Goal: Task Accomplishment & Management: Complete application form

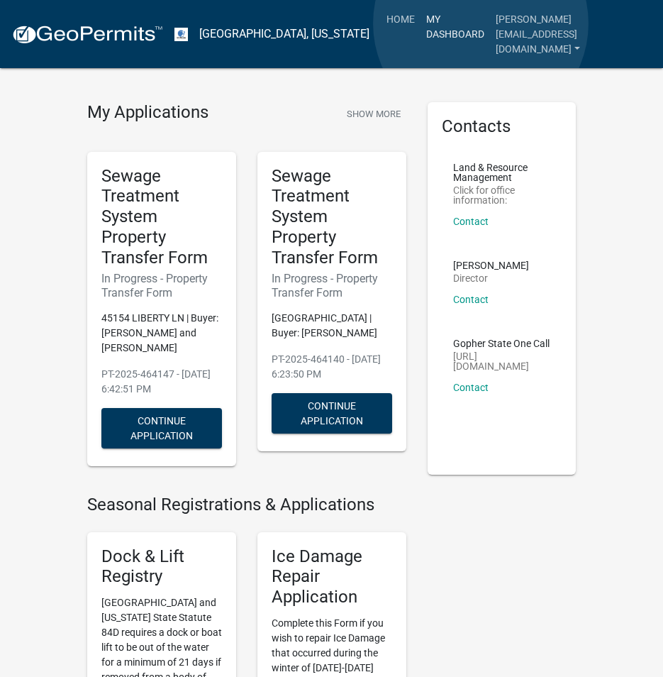
click at [481, 23] on link "My Dashboard" at bounding box center [456, 27] width 70 height 42
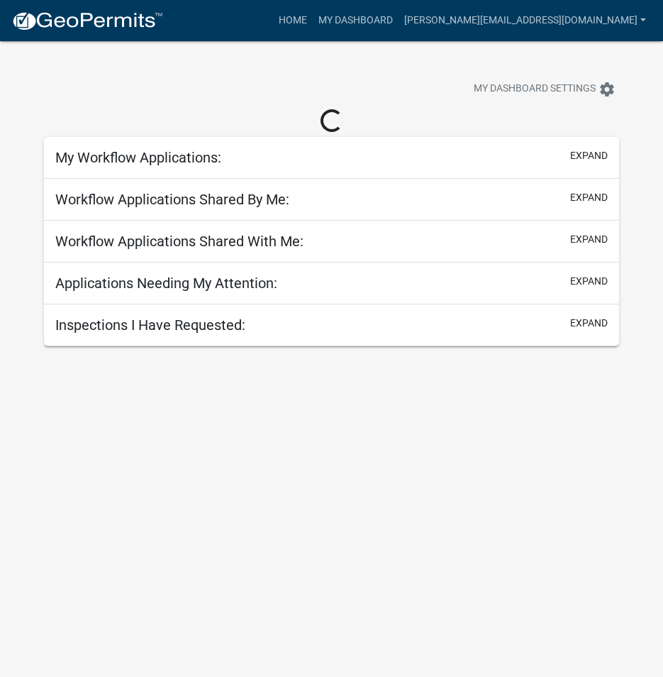
select select "3: 100"
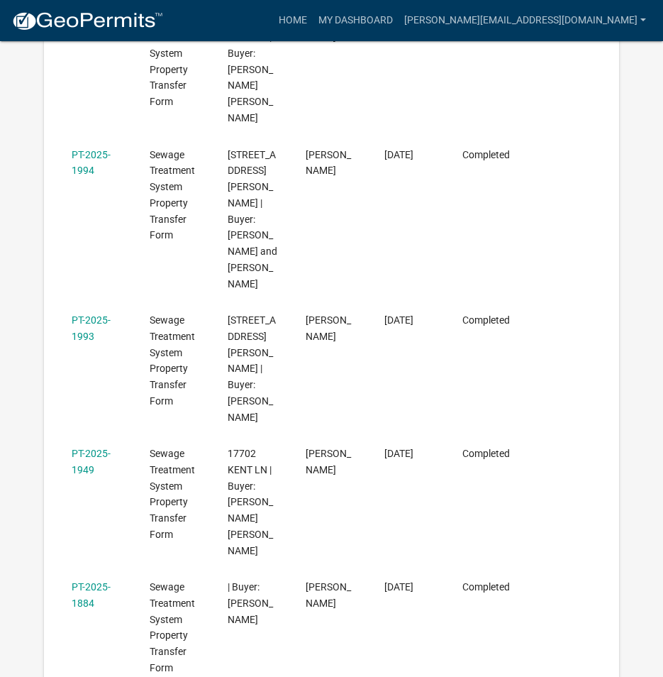
scroll to position [1277, 0]
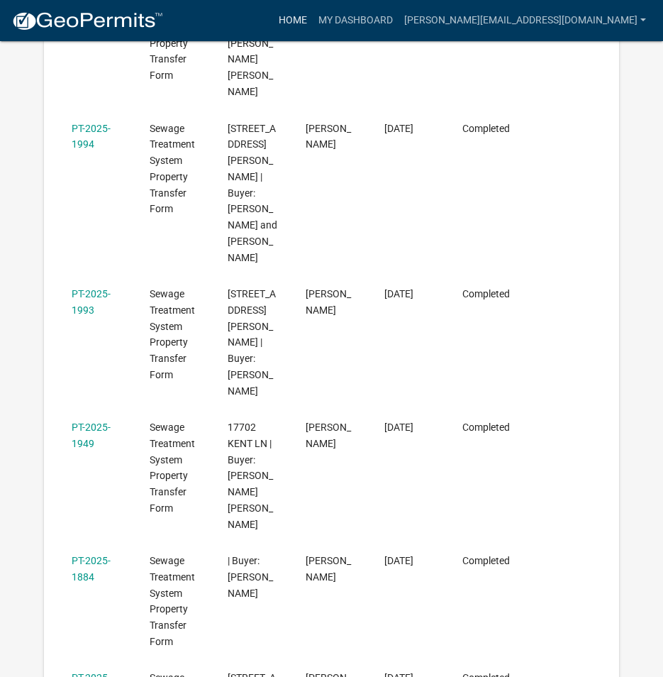
click at [313, 15] on link "Home" at bounding box center [293, 20] width 40 height 27
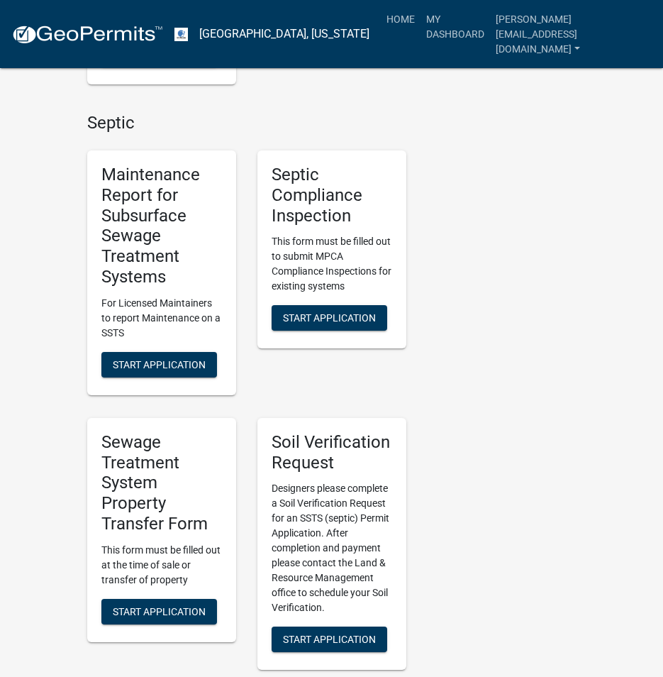
scroll to position [851, 0]
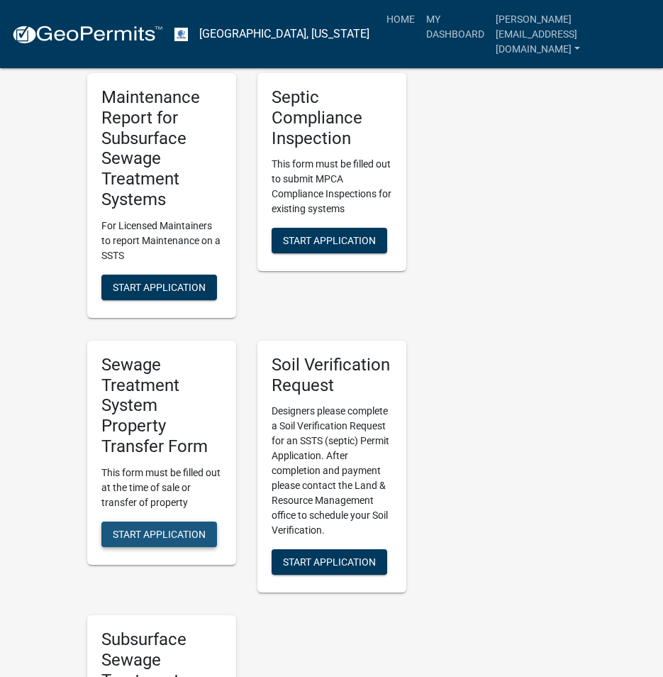
click at [136, 529] on span "Start Application" at bounding box center [159, 533] width 93 height 11
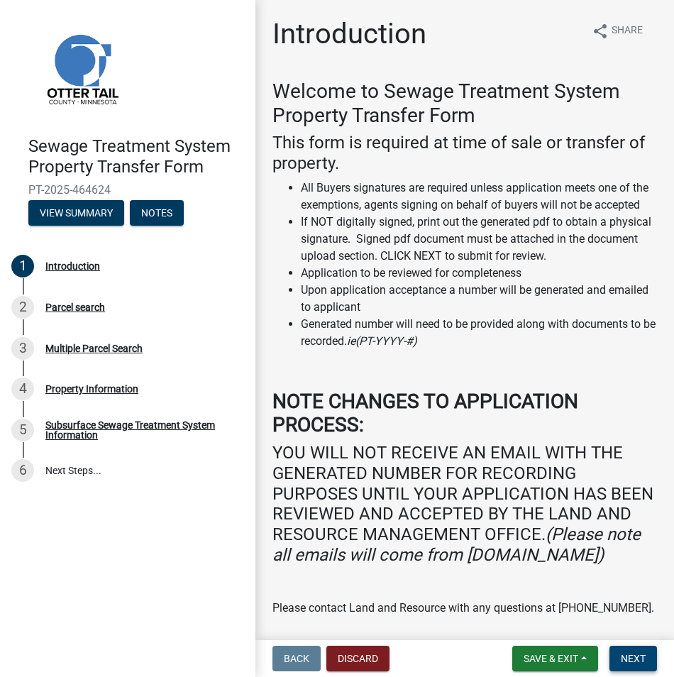
click at [624, 658] on span "Next" at bounding box center [633, 658] width 25 height 11
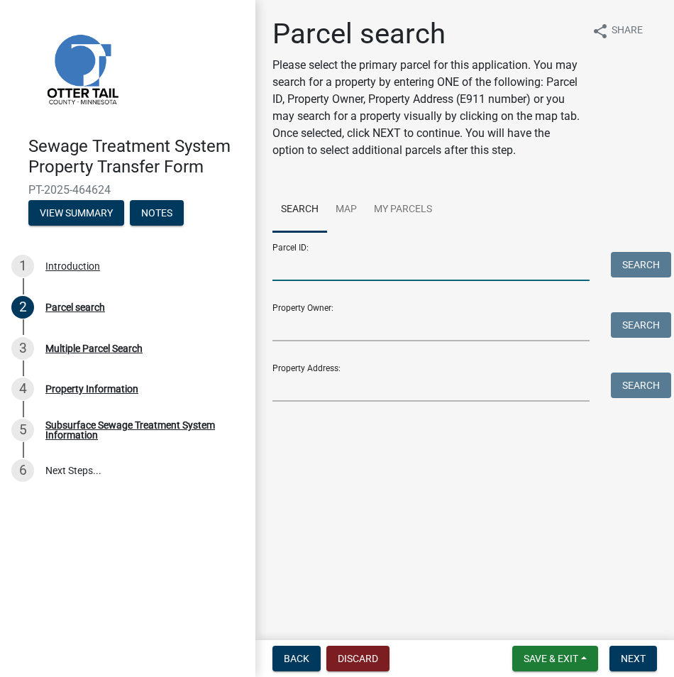
click at [315, 271] on input "Parcel ID:" at bounding box center [430, 266] width 317 height 29
paste input "71-002-99-2069-000"
type input "71-002-99-2069-000"
click at [638, 268] on button "Search" at bounding box center [641, 265] width 60 height 26
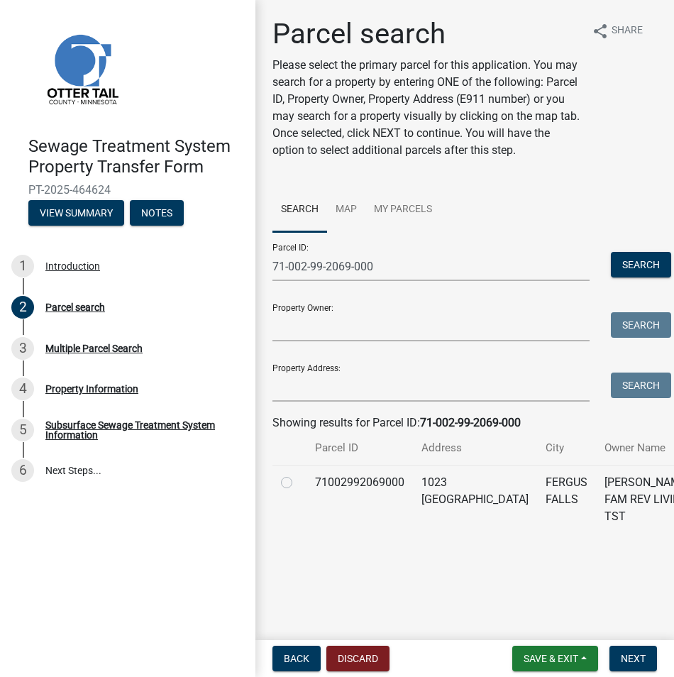
click at [298, 474] on label at bounding box center [298, 474] width 0 height 0
click at [298, 482] on input "radio" at bounding box center [302, 478] width 9 height 9
radio input "true"
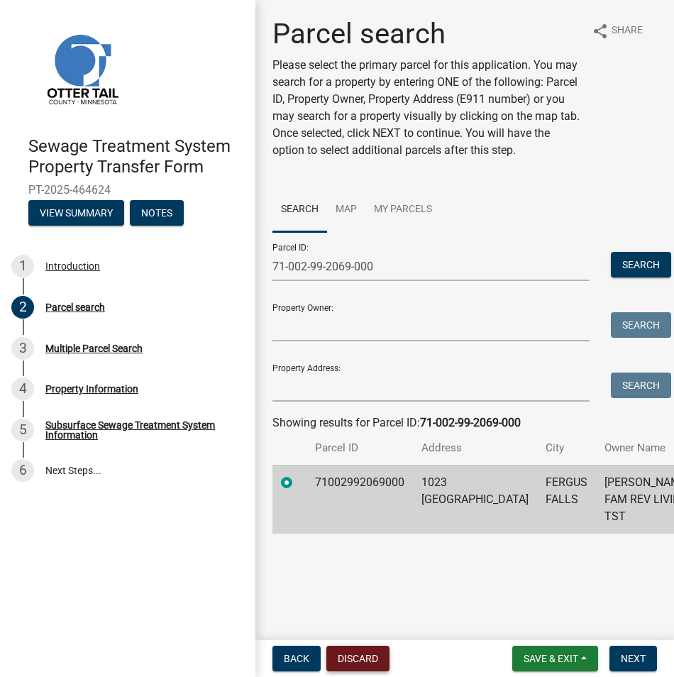
click at [357, 665] on button "Discard" at bounding box center [357, 659] width 63 height 26
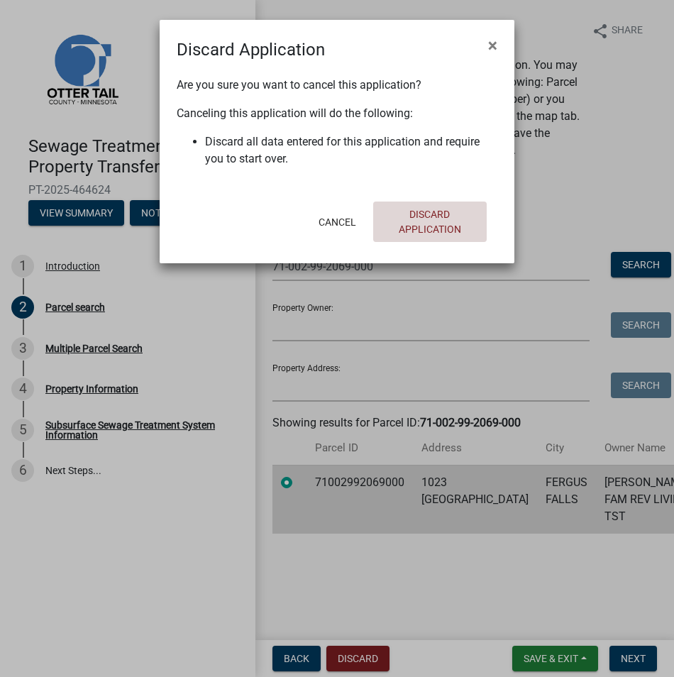
click at [446, 219] on button "Discard Application" at bounding box center [430, 221] width 114 height 40
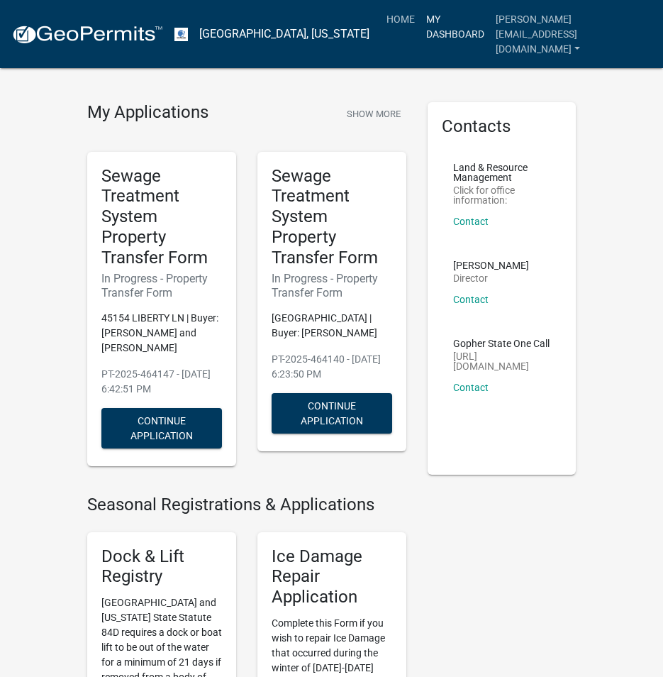
click at [475, 22] on link "My Dashboard" at bounding box center [456, 27] width 70 height 42
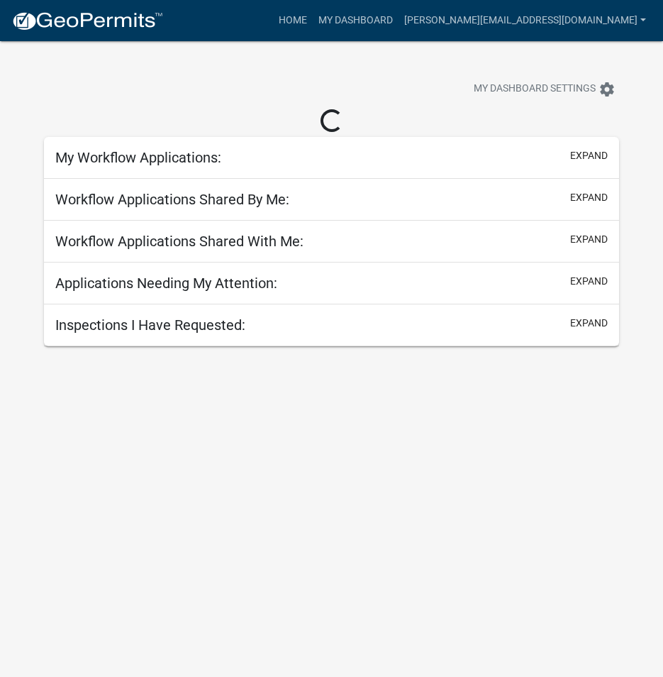
select select "3: 100"
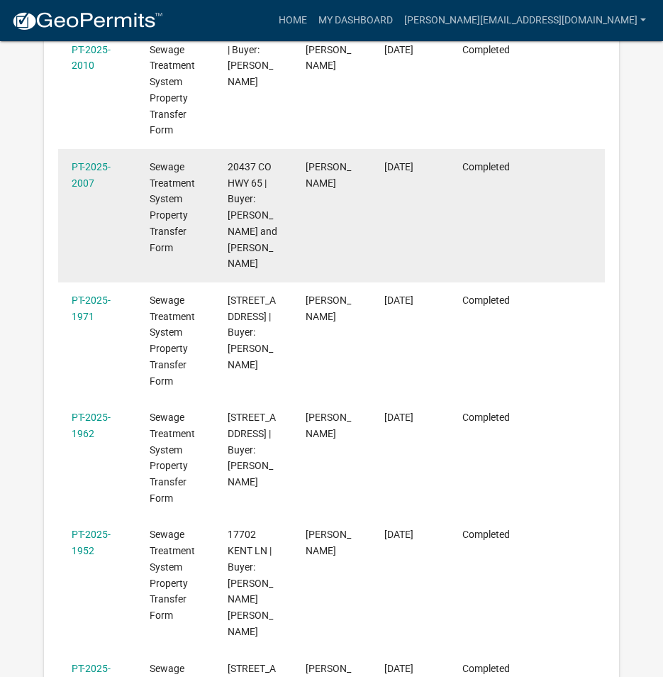
scroll to position [756, 0]
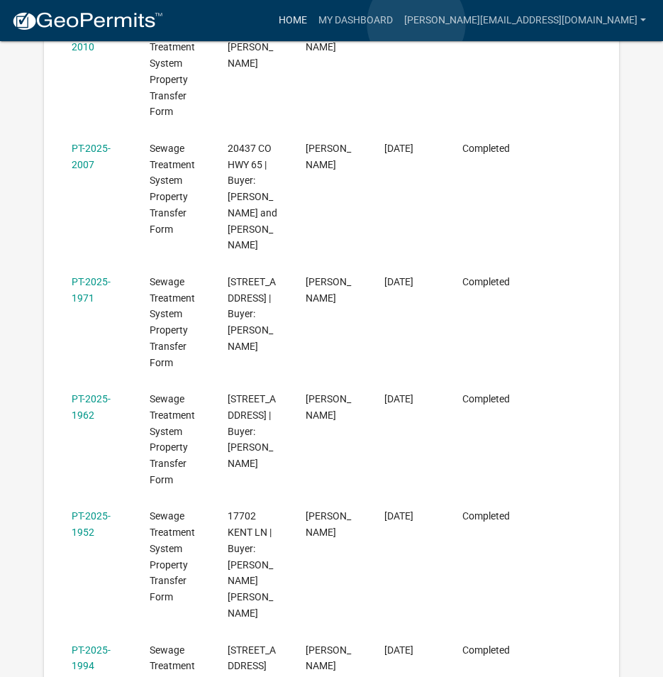
click at [313, 23] on link "Home" at bounding box center [293, 20] width 40 height 27
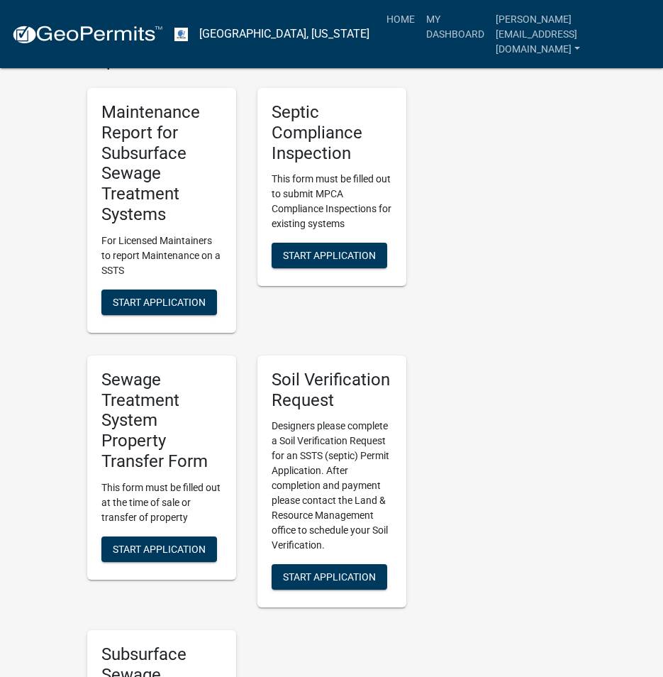
scroll to position [851, 0]
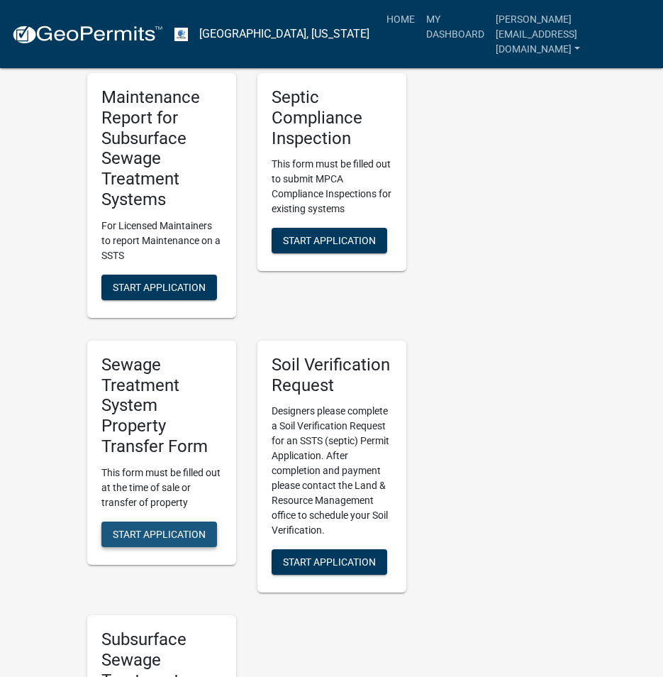
click at [156, 539] on span "Start Application" at bounding box center [159, 533] width 93 height 11
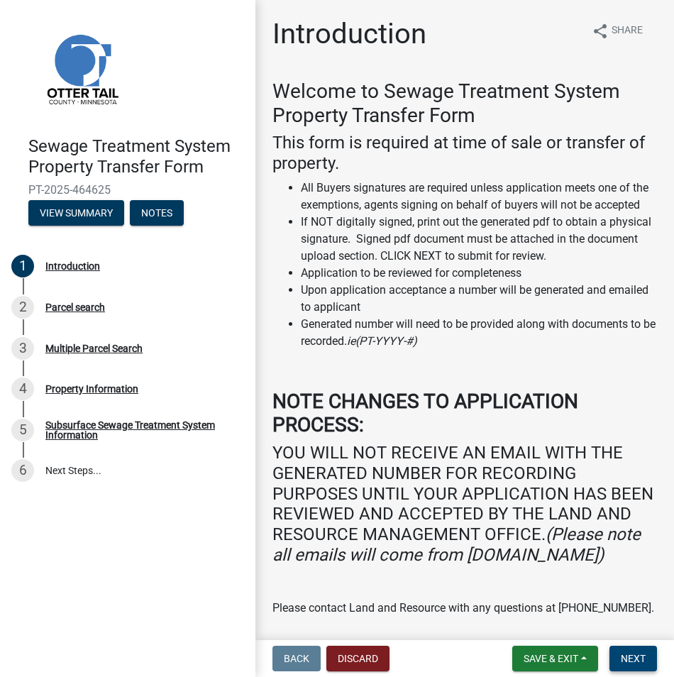
click at [623, 656] on span "Next" at bounding box center [633, 658] width 25 height 11
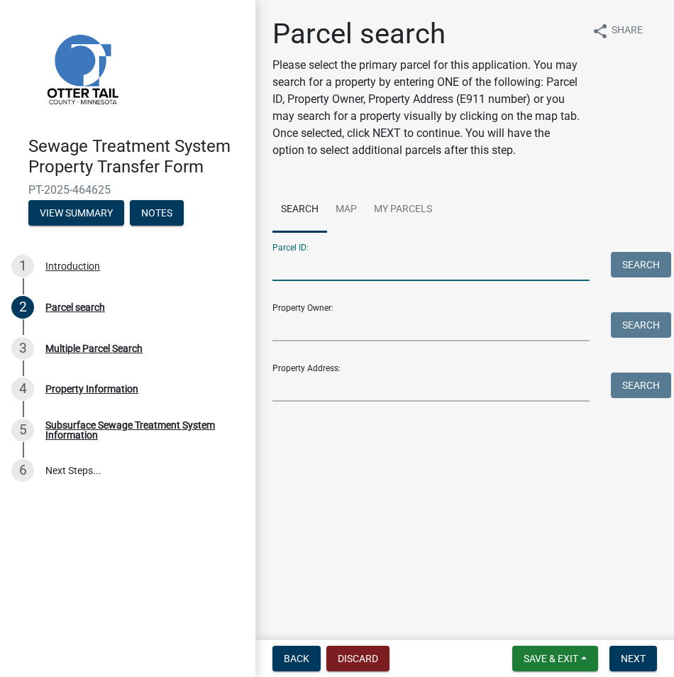
click at [285, 270] on input "Parcel ID:" at bounding box center [430, 266] width 317 height 29
paste input "71-002-99-2069-000"
type input "71-002-99-2069-000"
click at [653, 271] on button "Search" at bounding box center [641, 265] width 60 height 26
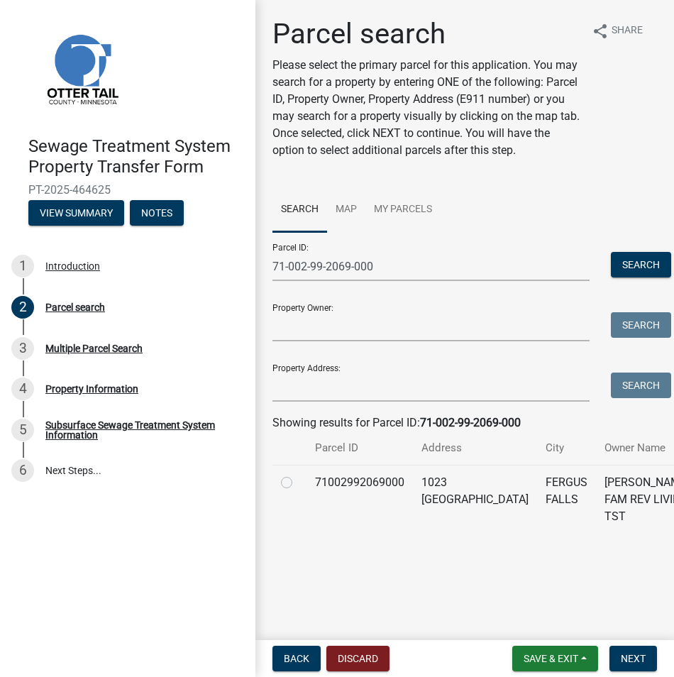
drag, startPoint x: 289, startPoint y: 484, endPoint x: 541, endPoint y: 567, distance: 265.9
click at [298, 474] on label at bounding box center [298, 474] width 0 height 0
click at [298, 483] on input "radio" at bounding box center [302, 478] width 9 height 9
radio input "true"
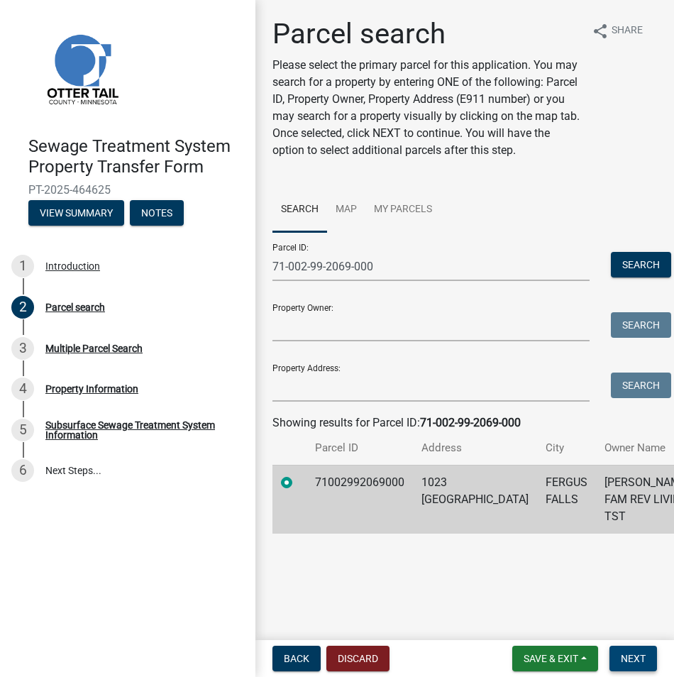
click at [636, 653] on span "Next" at bounding box center [633, 658] width 25 height 11
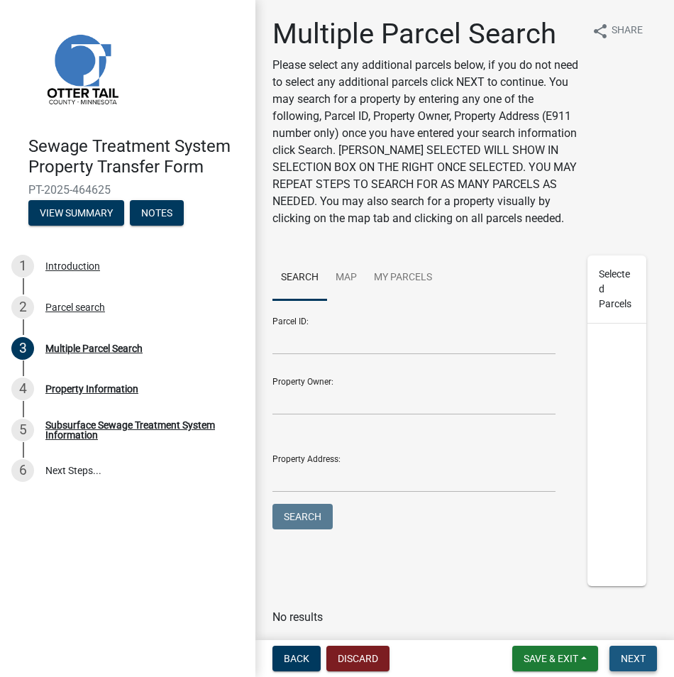
click at [641, 653] on span "Next" at bounding box center [633, 658] width 25 height 11
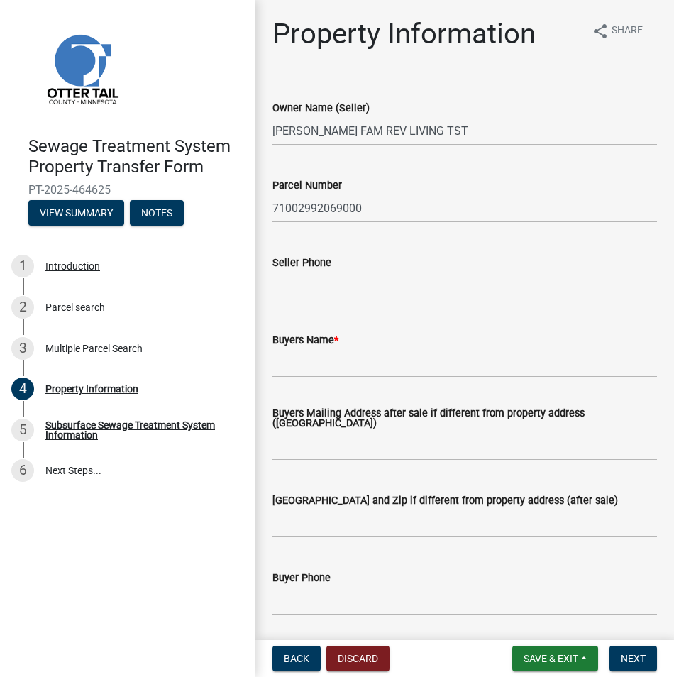
click at [302, 346] on div "Buyers Name *" at bounding box center [464, 339] width 385 height 17
drag, startPoint x: 302, startPoint y: 346, endPoint x: 290, endPoint y: 362, distance: 19.3
click at [290, 362] on input "Buyers Name *" at bounding box center [464, 362] width 385 height 29
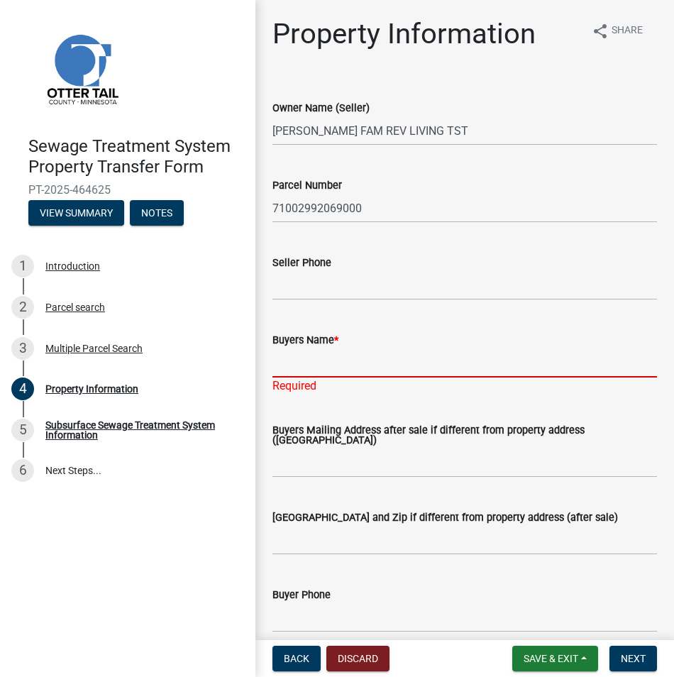
click at [282, 363] on input "Buyers Name *" at bounding box center [464, 362] width 385 height 29
paste input "[PERSON_NAME] and [PERSON_NAME]"
type input "[PERSON_NAME] and [PERSON_NAME]"
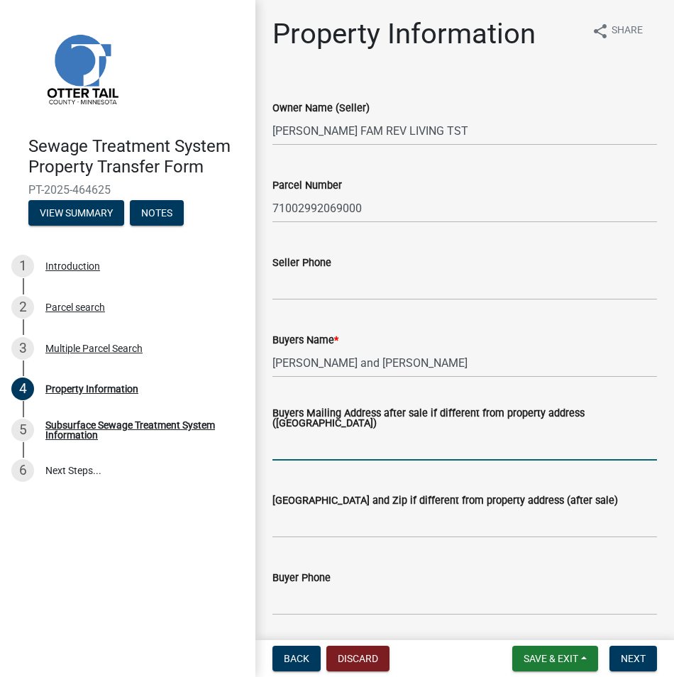
click at [291, 445] on input "Buyers Mailing Address after sale if different from property address ([GEOGRAPH…" at bounding box center [464, 445] width 385 height 29
paste input "[STREET_ADDRESS]"
type input "[STREET_ADDRESS]"
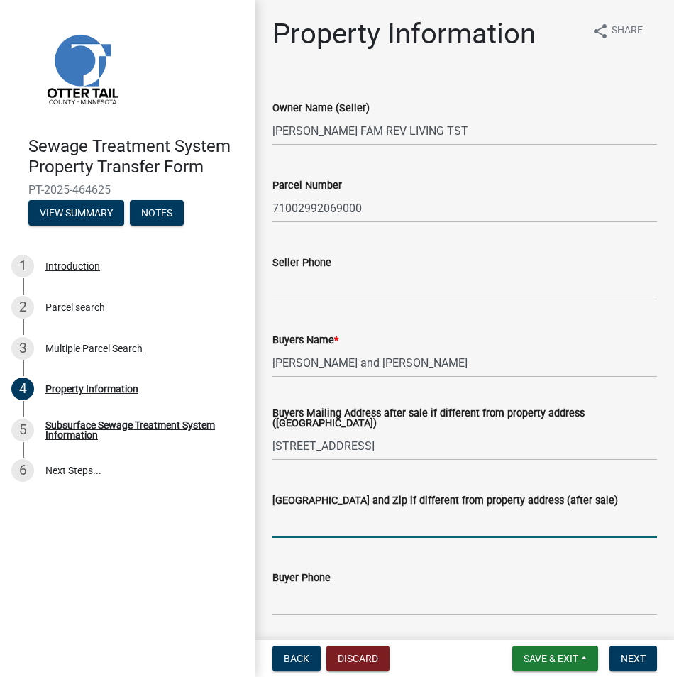
click at [284, 528] on input "[GEOGRAPHIC_DATA] and Zip if different from property address (after sale)" at bounding box center [464, 523] width 385 height 29
click at [297, 524] on input "[GEOGRAPHIC_DATA] and Zip if different from property address (after sale)" at bounding box center [464, 523] width 385 height 29
paste input "Fergus Falls"
click at [416, 532] on input "Fergus Falls" at bounding box center [464, 523] width 385 height 29
type input "[GEOGRAPHIC_DATA]"
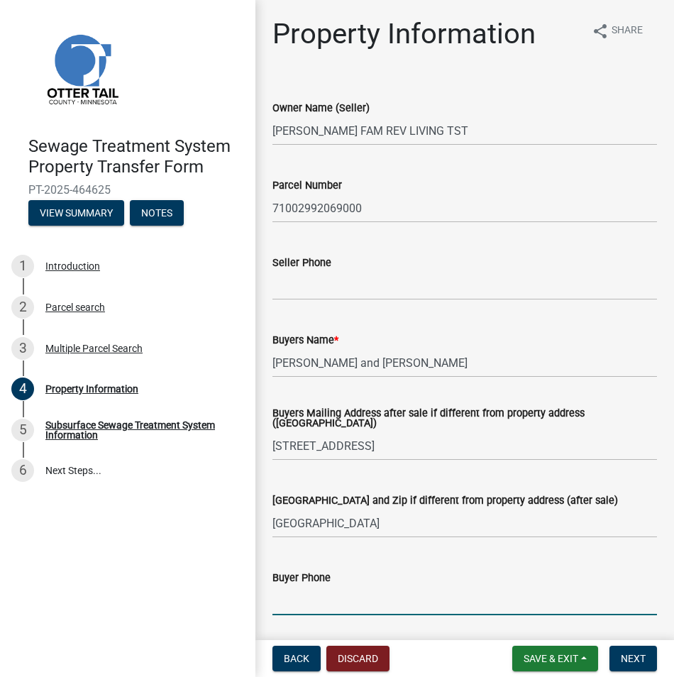
scroll to position [213, 0]
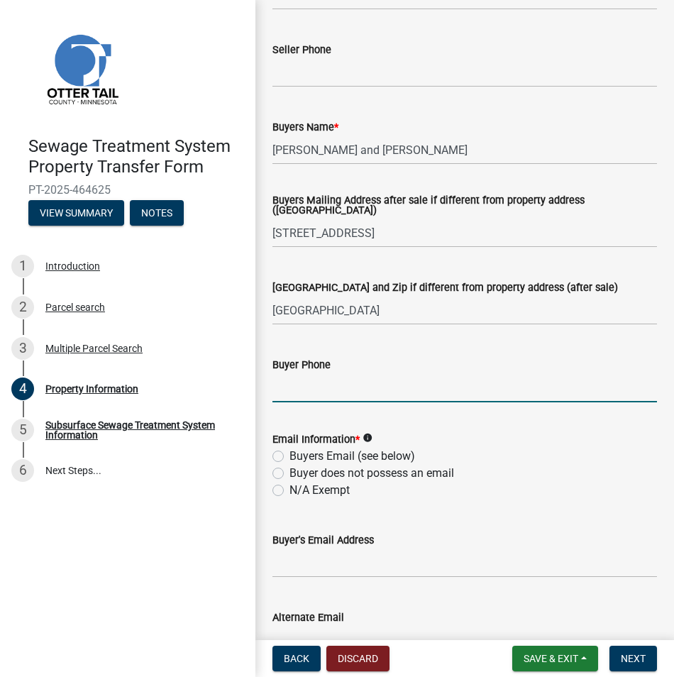
click at [289, 455] on label "Buyers Email (see below)" at bounding box center [352, 456] width 126 height 17
click at [289, 455] on input "Buyers Email (see below)" at bounding box center [293, 452] width 9 height 9
radio input "true"
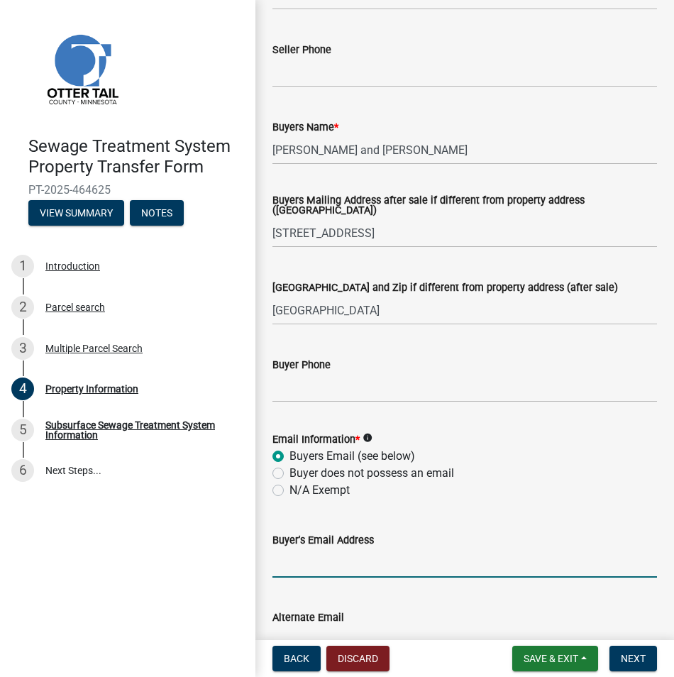
click at [278, 570] on input "Buyer's Email Address" at bounding box center [464, 562] width 385 height 29
paste input "[EMAIL_ADDRESS][DOMAIN_NAME]"
type input "[EMAIL_ADDRESS][DOMAIN_NAME]"
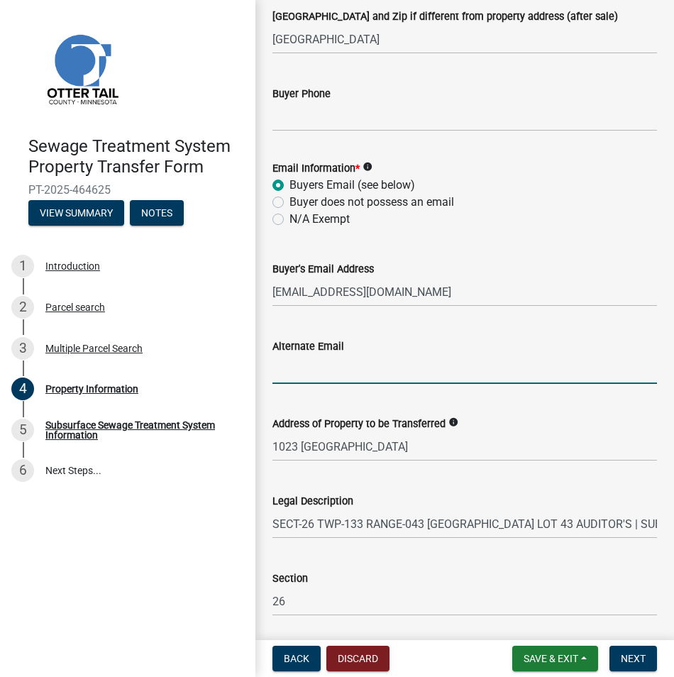
scroll to position [518, 0]
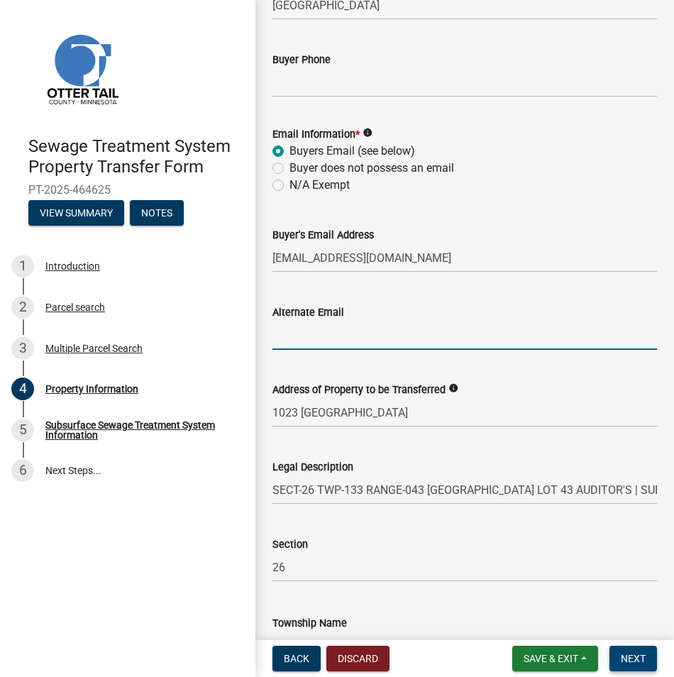
click at [629, 653] on span "Next" at bounding box center [633, 658] width 25 height 11
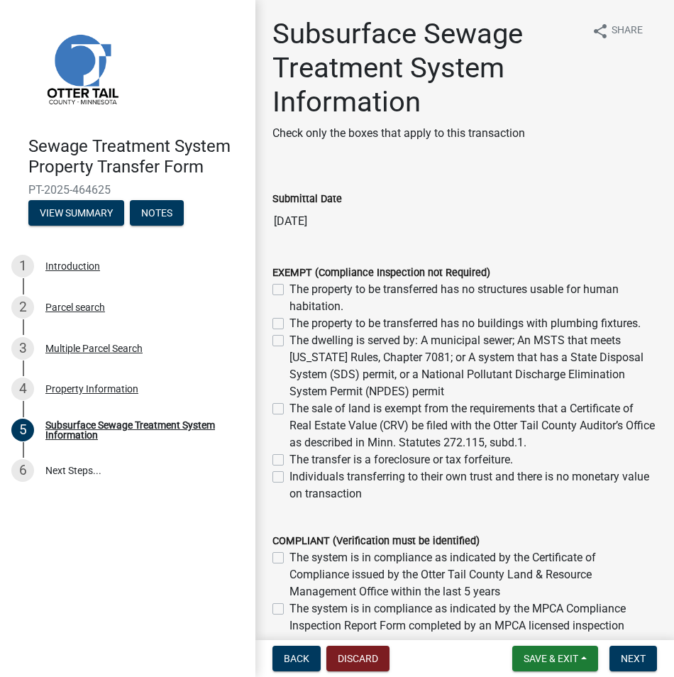
click at [289, 605] on label "The system is in compliance as indicated by the MPCA Compliance Inspection Repo…" at bounding box center [473, 625] width 368 height 51
click at [289, 605] on input "The system is in compliance as indicated by the MPCA Compliance Inspection Repo…" at bounding box center [293, 604] width 9 height 9
checkbox input "true"
checkbox input "false"
checkbox input "true"
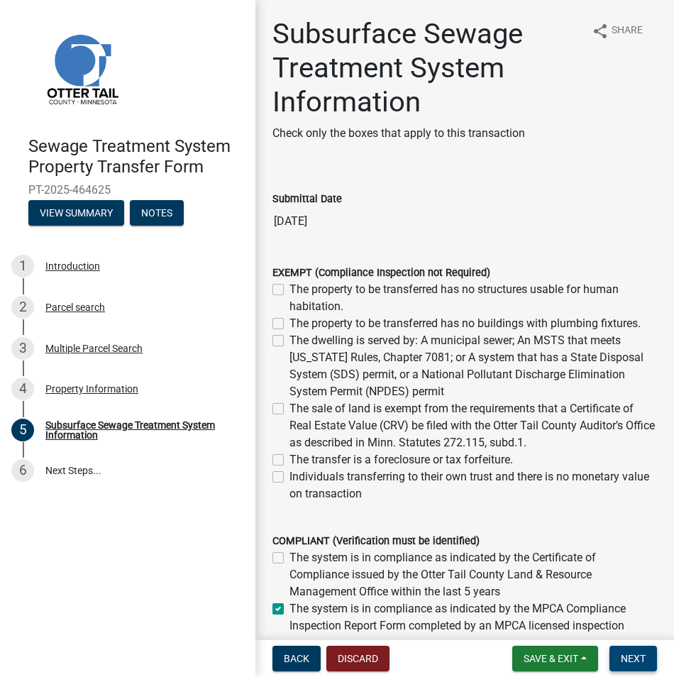
click at [624, 654] on span "Next" at bounding box center [633, 658] width 25 height 11
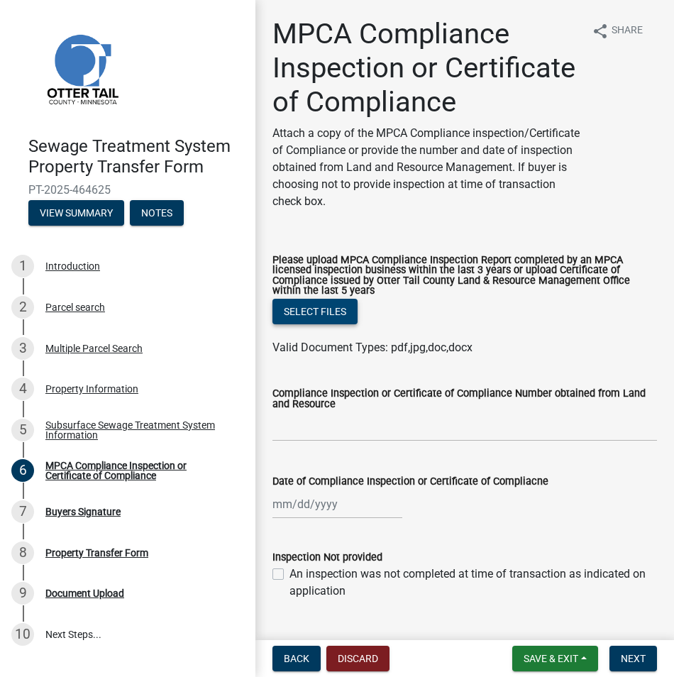
click at [338, 324] on button "Select files" at bounding box center [314, 312] width 85 height 26
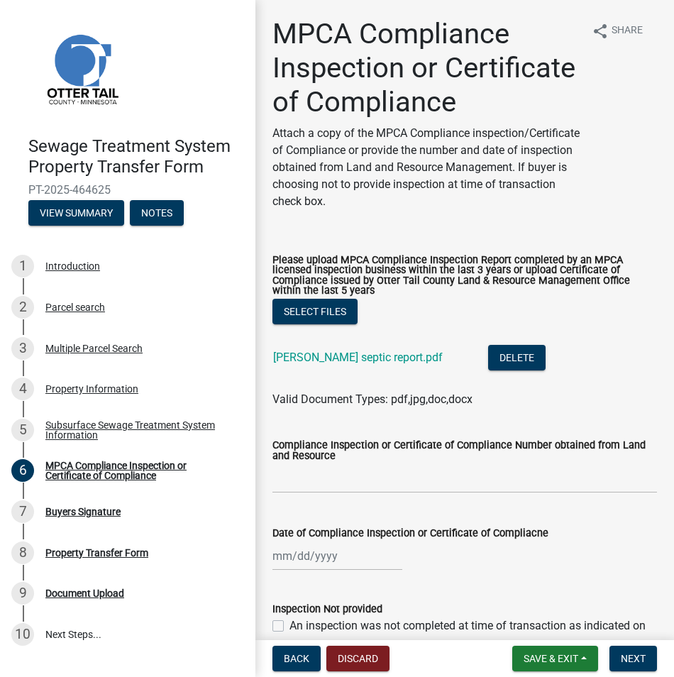
select select "8"
select select "2025"
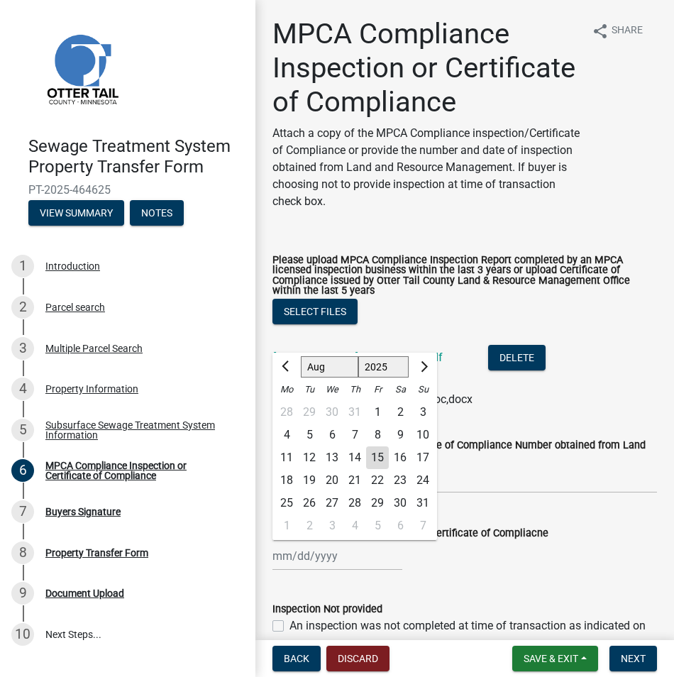
click at [275, 570] on div "[PERSON_NAME] Feb Mar Apr [PERSON_NAME][DATE] Oct Nov [DATE] 1526 1527 1528 152…" at bounding box center [337, 555] width 130 height 29
click at [287, 378] on button "Previous month" at bounding box center [286, 366] width 17 height 23
select select "7"
click at [288, 469] on div "14" at bounding box center [286, 457] width 23 height 23
type input "[DATE]"
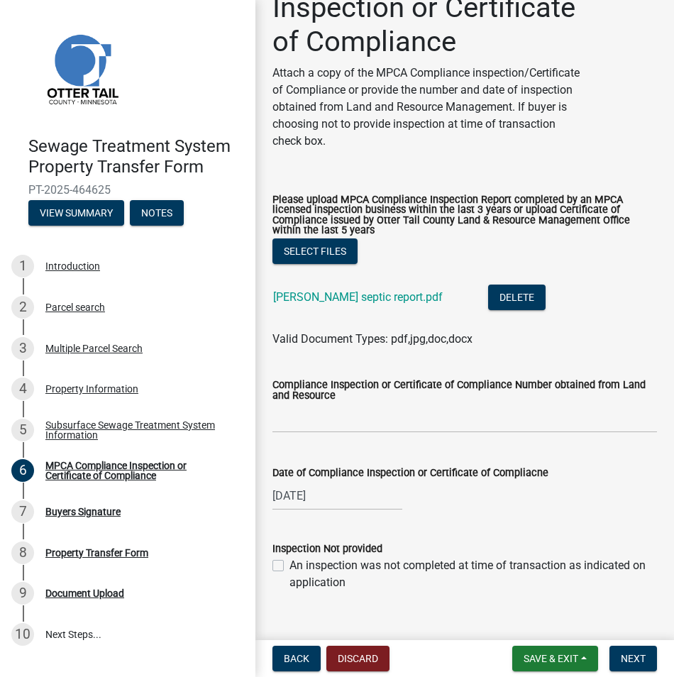
scroll to position [121, 0]
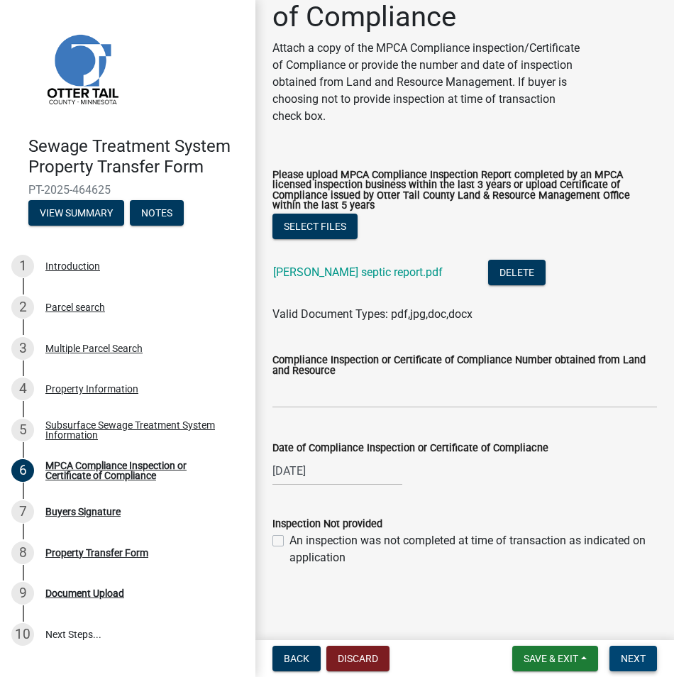
click at [636, 658] on span "Next" at bounding box center [633, 658] width 25 height 11
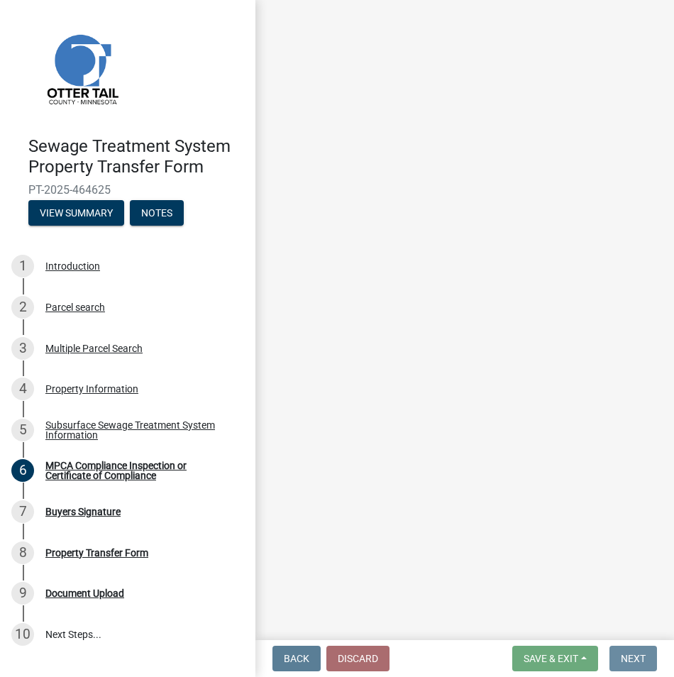
scroll to position [0, 0]
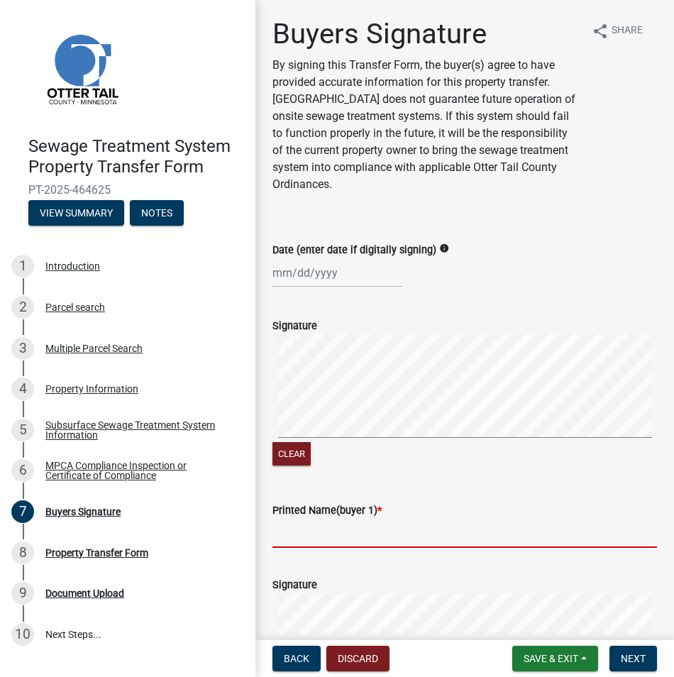
click at [280, 532] on input "Printed Name(buyer 1) *" at bounding box center [464, 533] width 385 height 29
click at [281, 536] on input "Printed Name(buyer 1) *" at bounding box center [464, 533] width 385 height 29
paste input "[PERSON_NAME]"
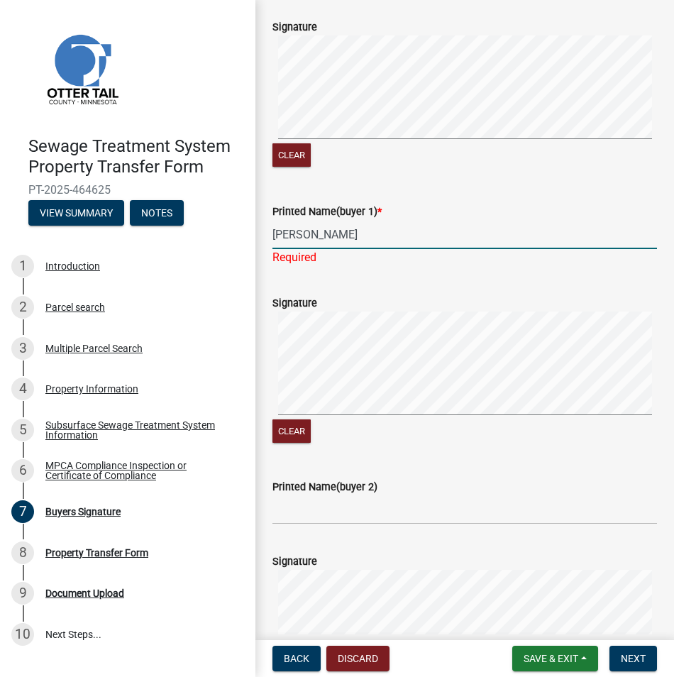
scroll to position [355, 0]
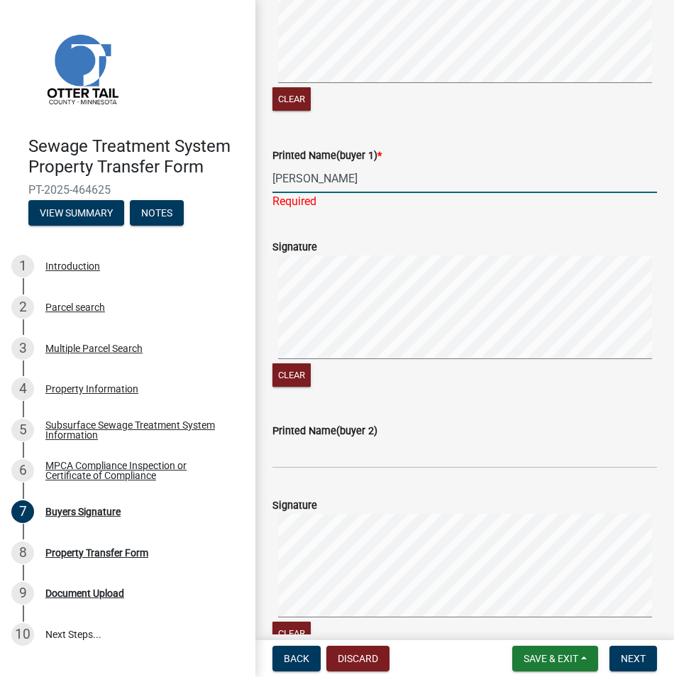
type input "[PERSON_NAME]"
click at [304, 455] on wm-data-entity-input "Printed Name(buyer 2)" at bounding box center [464, 440] width 385 height 77
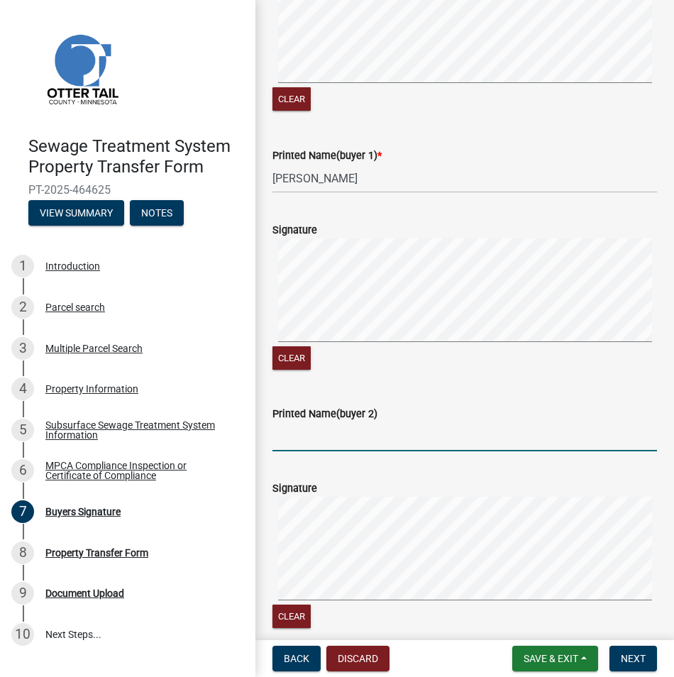
click at [280, 435] on input "Printed Name(buyer 2)" at bounding box center [464, 436] width 385 height 29
paste input "[PERSON_NAME]"
type input "[PERSON_NAME]"
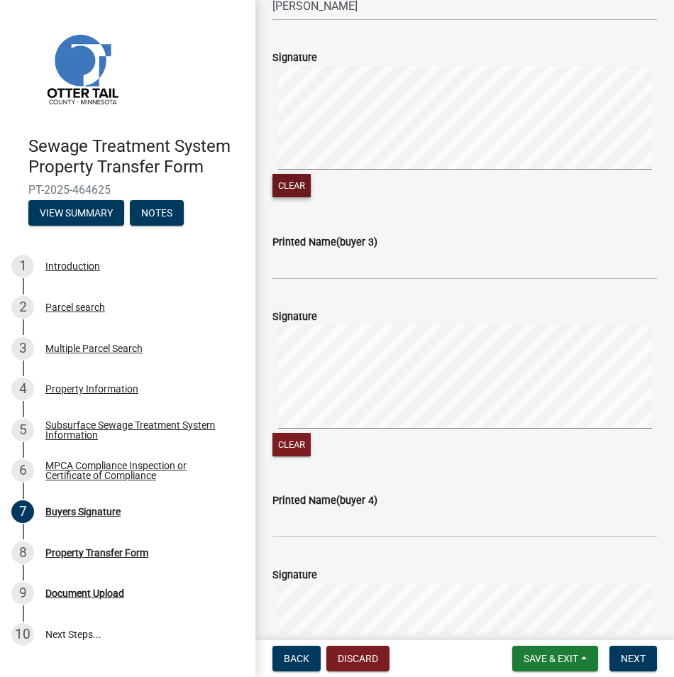
scroll to position [922, 0]
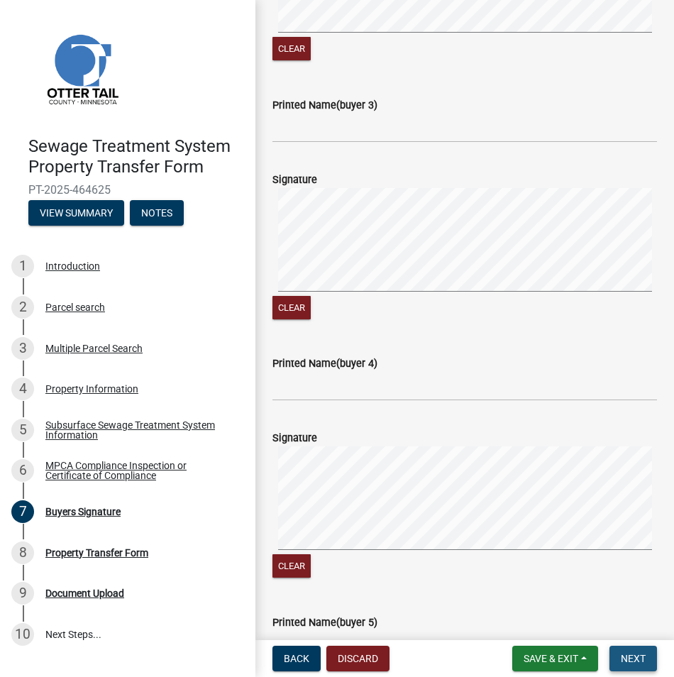
click at [626, 657] on span "Next" at bounding box center [633, 658] width 25 height 11
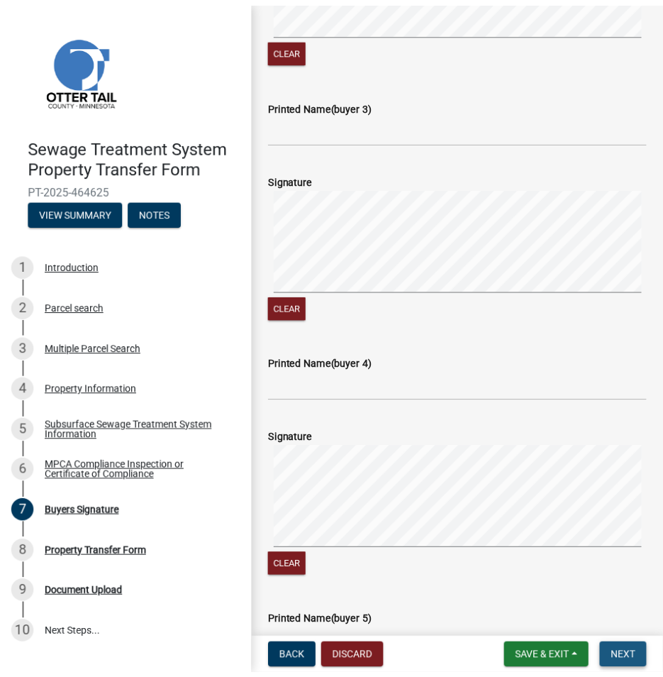
scroll to position [0, 0]
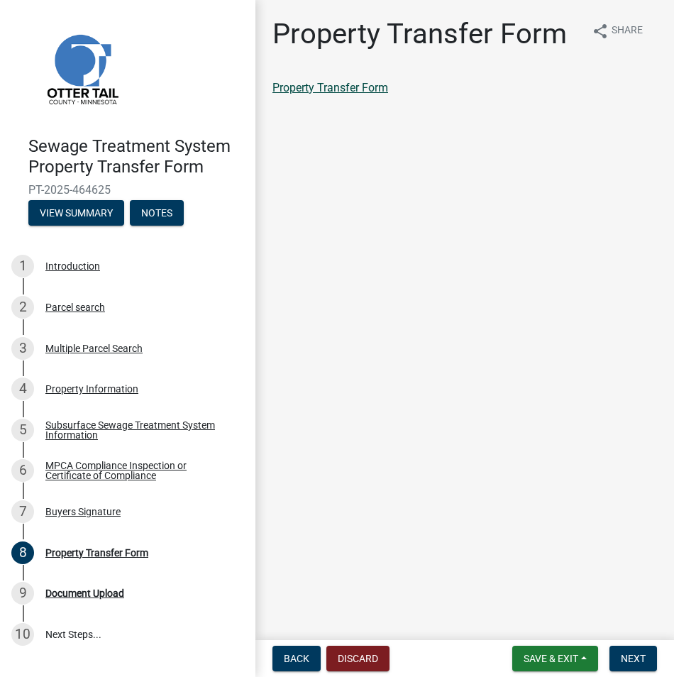
click at [330, 89] on link "Property Transfer Form" at bounding box center [330, 87] width 116 height 13
click at [524, 663] on span "Save & Exit" at bounding box center [551, 658] width 55 height 11
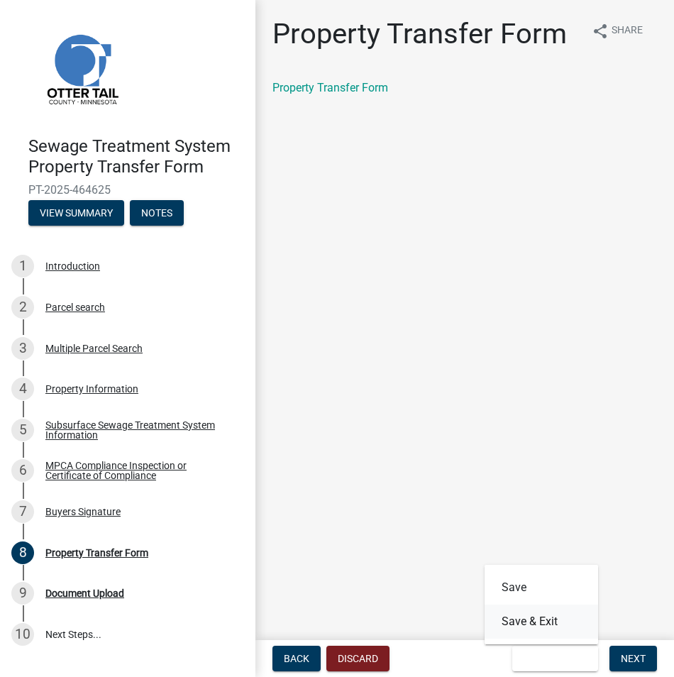
click at [521, 627] on button "Save & Exit" at bounding box center [542, 621] width 114 height 34
